Goal: Transaction & Acquisition: Book appointment/travel/reservation

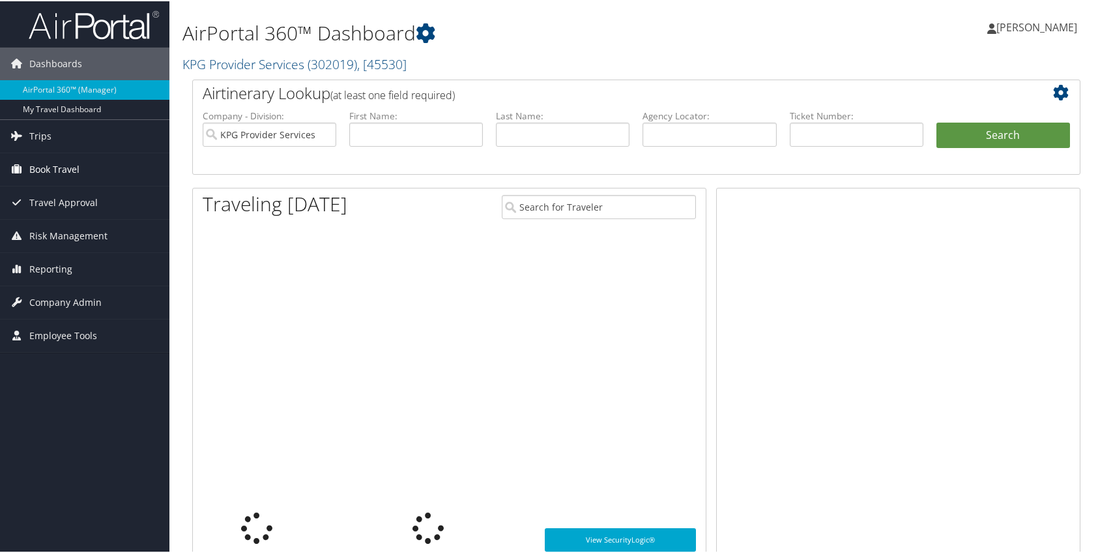
click at [40, 165] on span "Book Travel" at bounding box center [54, 168] width 50 height 33
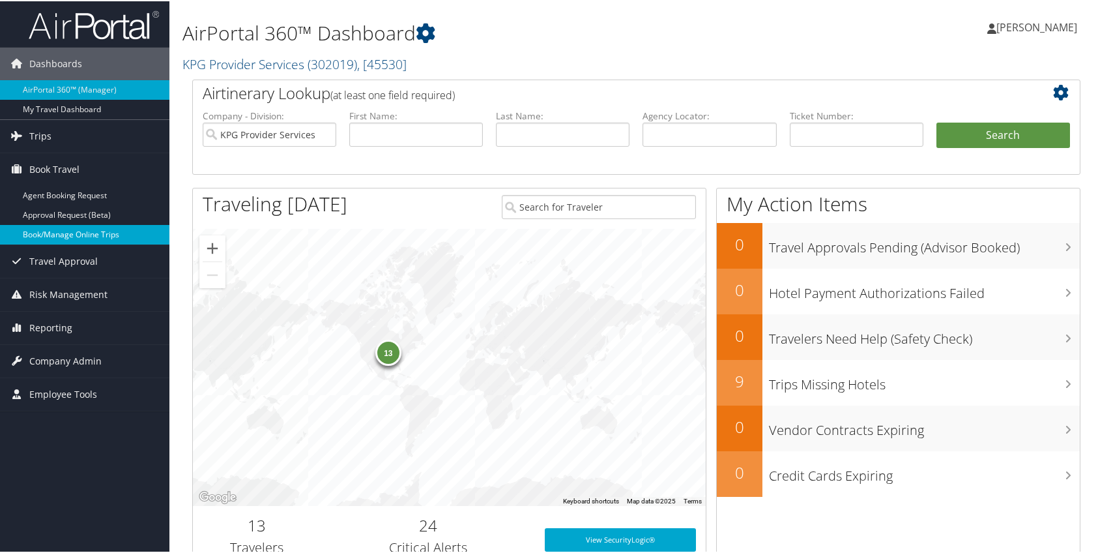
click at [65, 230] on link "Book/Manage Online Trips" at bounding box center [84, 234] width 169 height 20
